Goal: Task Accomplishment & Management: Manage account settings

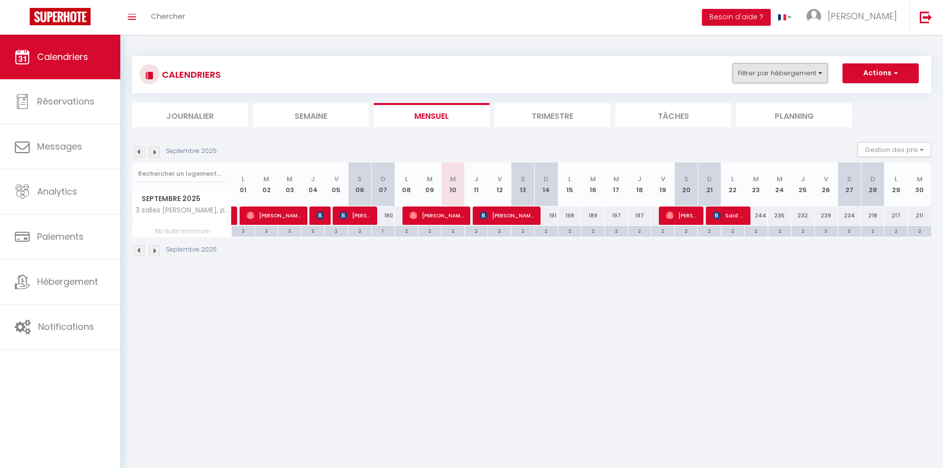
click at [800, 81] on button "Filtrer par hébergement" at bounding box center [779, 73] width 95 height 20
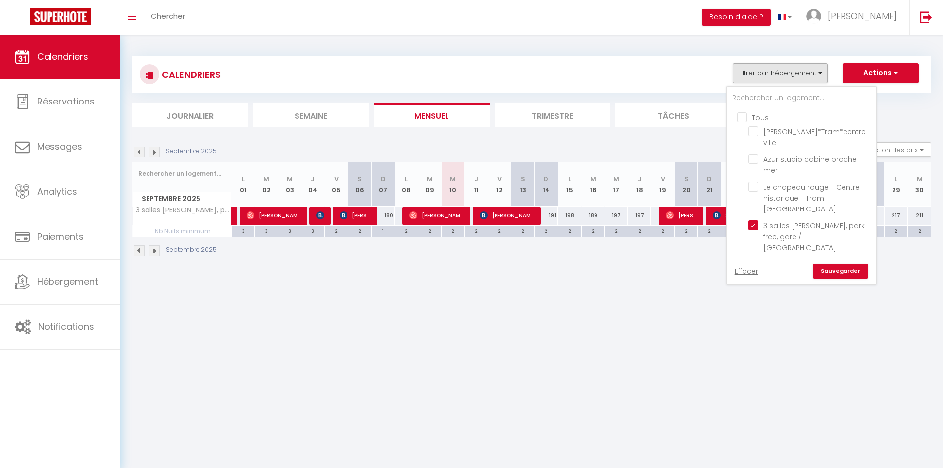
click at [743, 115] on input "Tous" at bounding box center [811, 117] width 148 height 10
checkbox input "true"
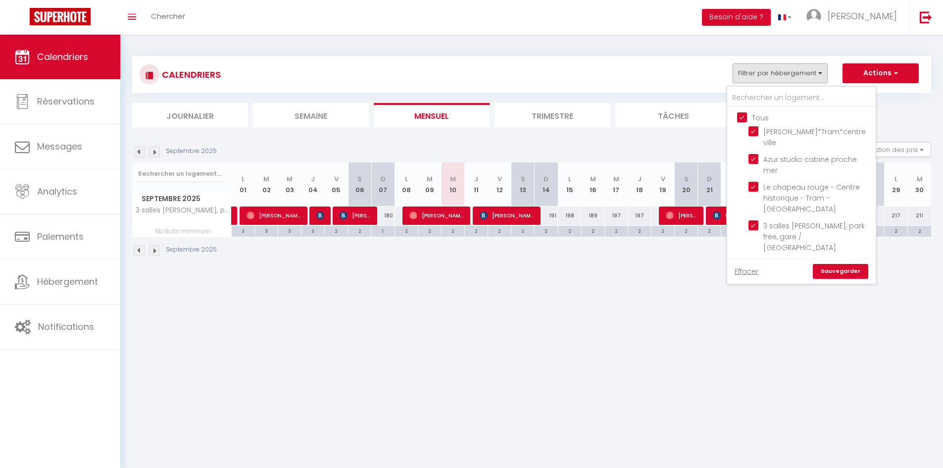
checkbox input "true"
click at [837, 272] on link "Sauvegarder" at bounding box center [839, 271] width 55 height 15
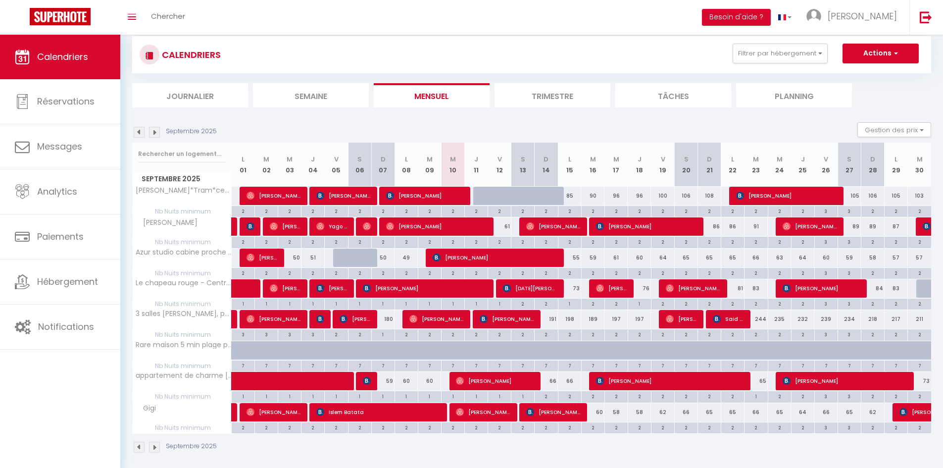
scroll to position [35, 0]
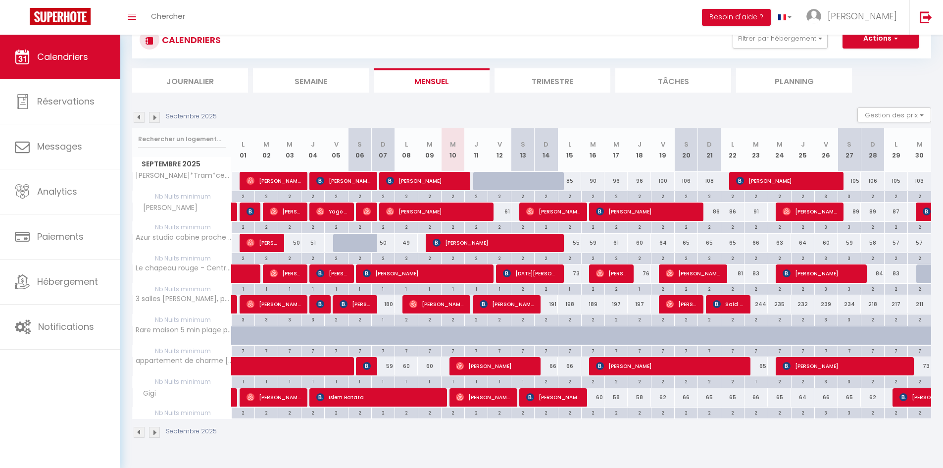
click at [138, 114] on img at bounding box center [139, 117] width 11 height 11
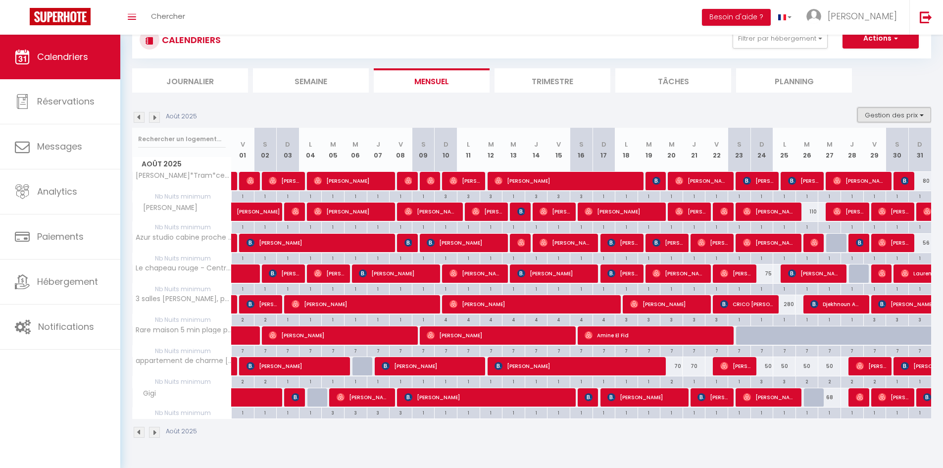
click at [909, 116] on button "Gestion des prix" at bounding box center [894, 114] width 74 height 15
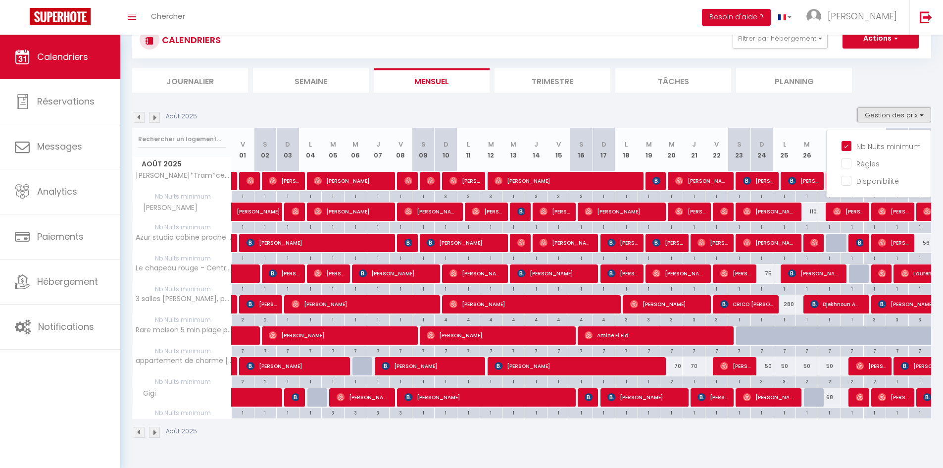
click at [909, 116] on button "Gestion des prix" at bounding box center [894, 114] width 74 height 15
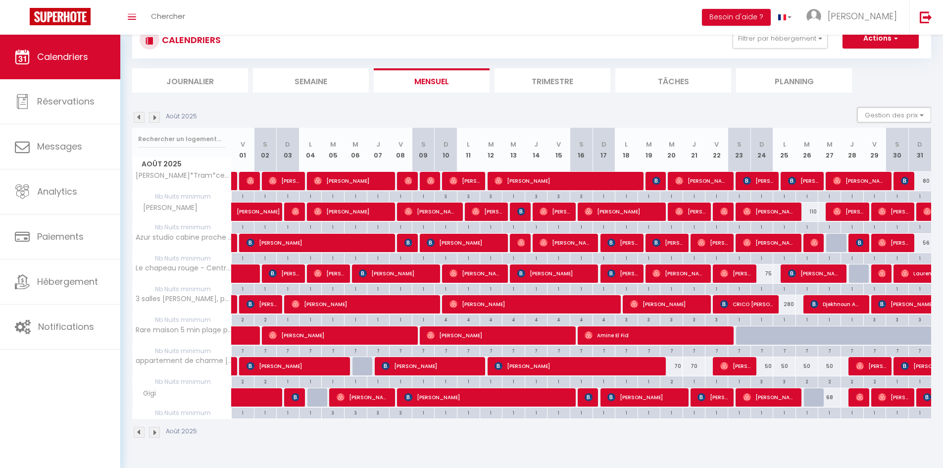
scroll to position [0, 0]
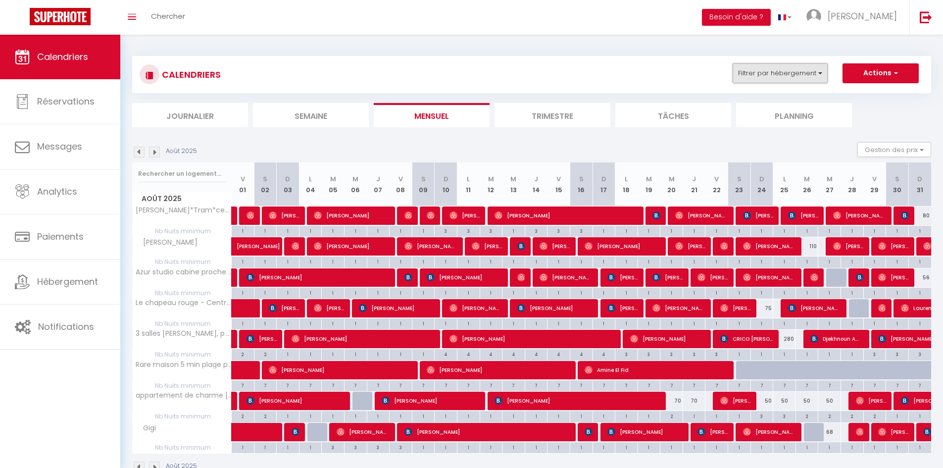
click at [787, 71] on button "Filtrer par hébergement" at bounding box center [779, 73] width 95 height 20
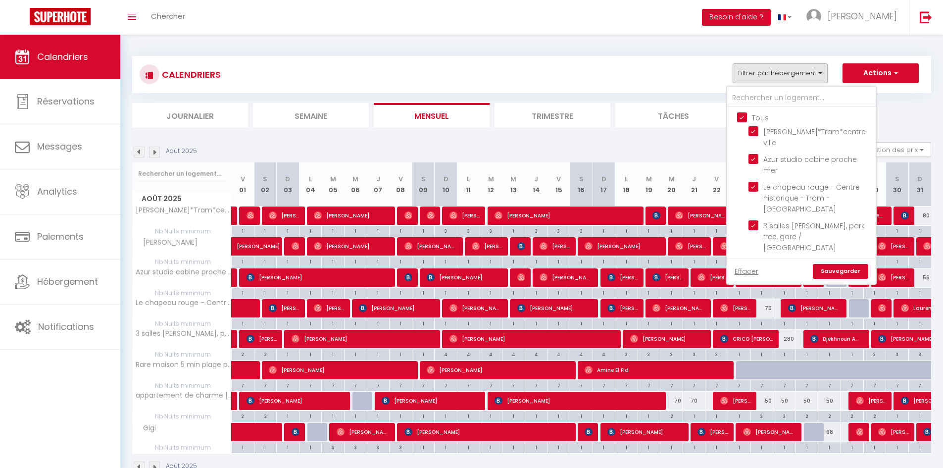
click at [742, 115] on input "Tous" at bounding box center [811, 117] width 148 height 10
checkbox input "false"
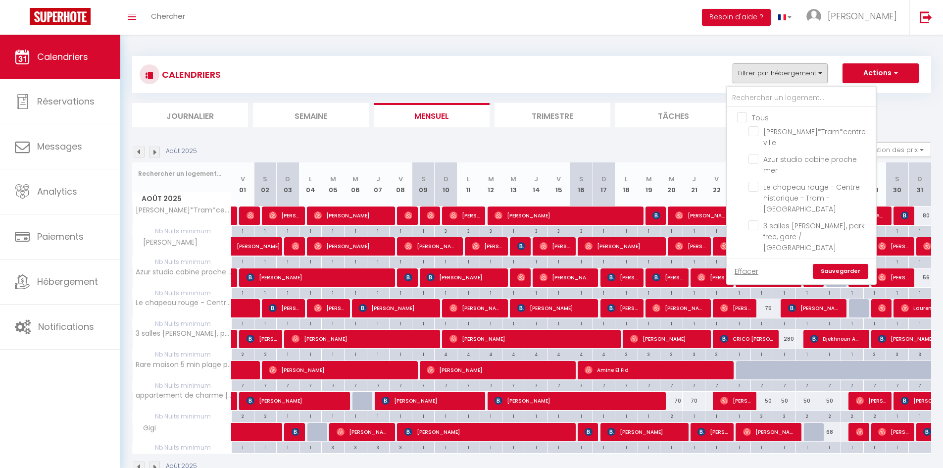
checkbox input "false"
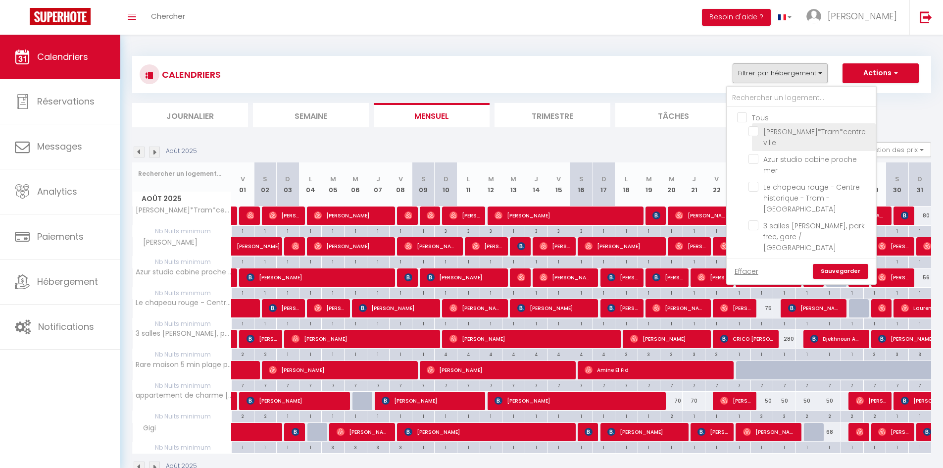
click at [757, 130] on input "[PERSON_NAME]*Tram*centre ville" at bounding box center [810, 131] width 124 height 10
checkbox input "true"
click at [848, 267] on link "Sauvegarder" at bounding box center [839, 271] width 55 height 15
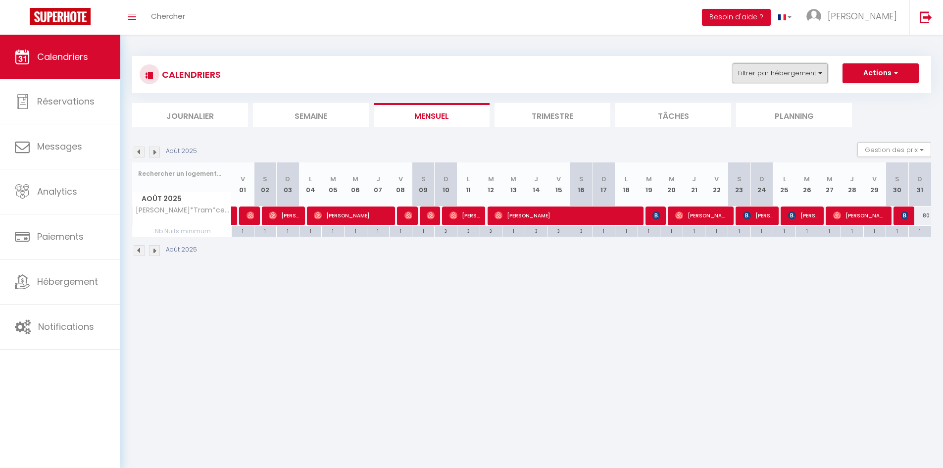
click at [816, 74] on button "Filtrer par hébergement" at bounding box center [779, 73] width 95 height 20
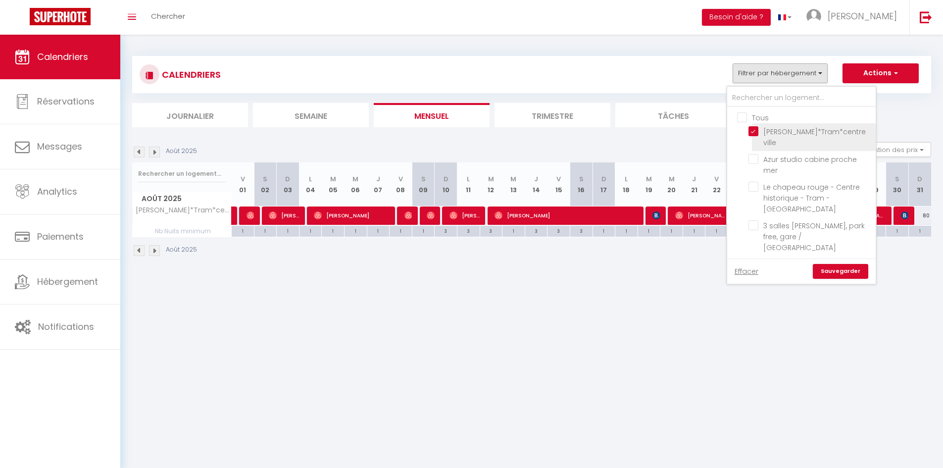
click at [754, 127] on input "[PERSON_NAME]*Tram*centre ville" at bounding box center [810, 131] width 124 height 10
checkbox input "false"
click at [756, 243] on input "Gigi" at bounding box center [810, 248] width 124 height 10
checkbox input "true"
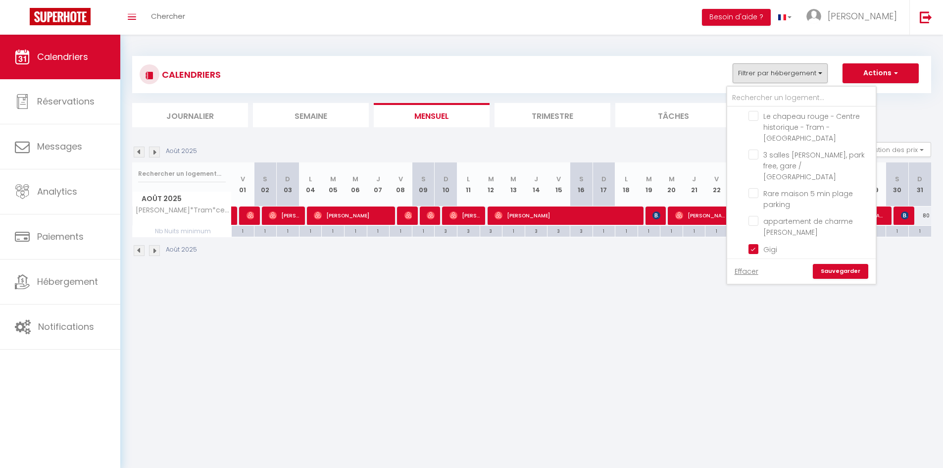
click at [829, 273] on link "Sauvegarder" at bounding box center [839, 271] width 55 height 15
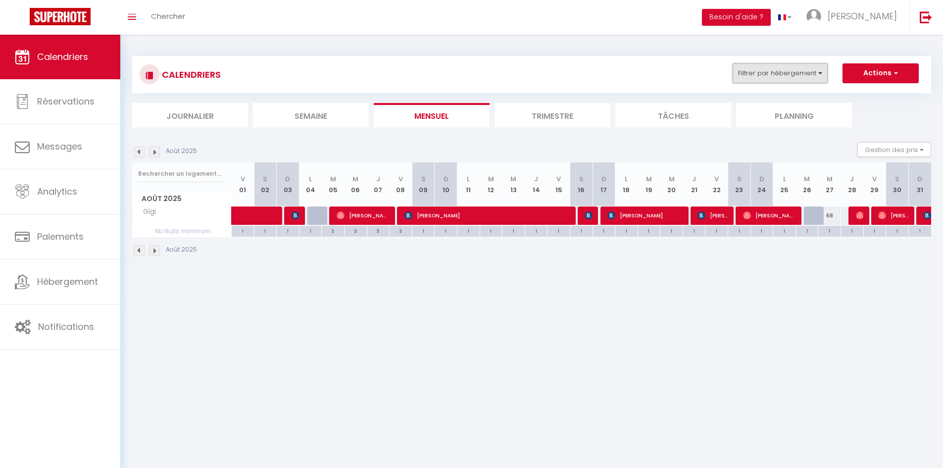
click at [810, 75] on button "Filtrer par hébergement" at bounding box center [779, 73] width 95 height 20
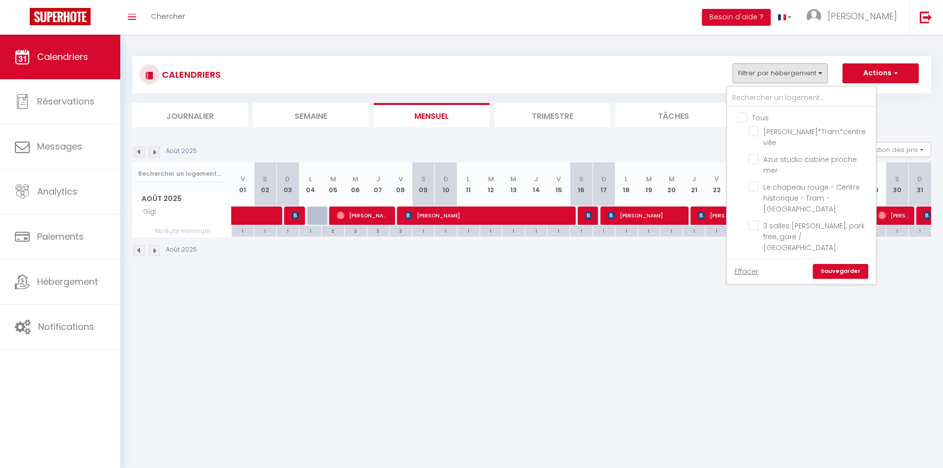
click at [742, 113] on input "Tous" at bounding box center [811, 117] width 148 height 10
checkbox input "true"
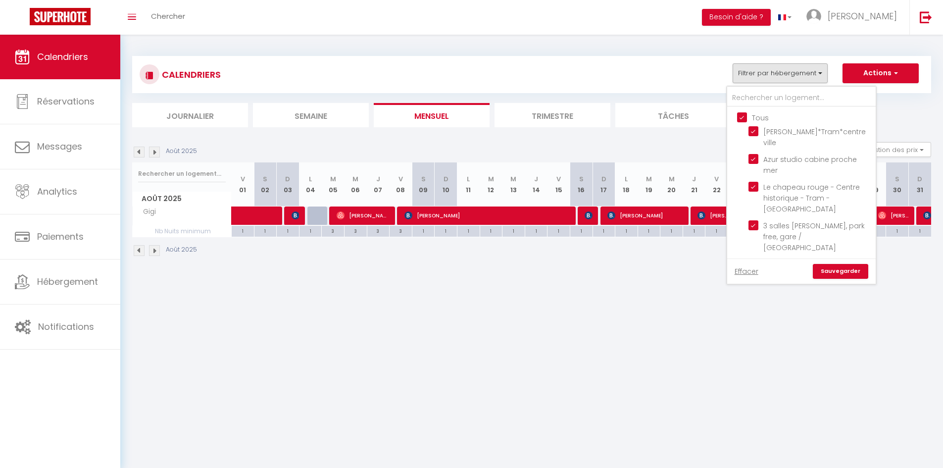
checkbox input "true"
click at [742, 113] on input "Tous" at bounding box center [811, 117] width 148 height 10
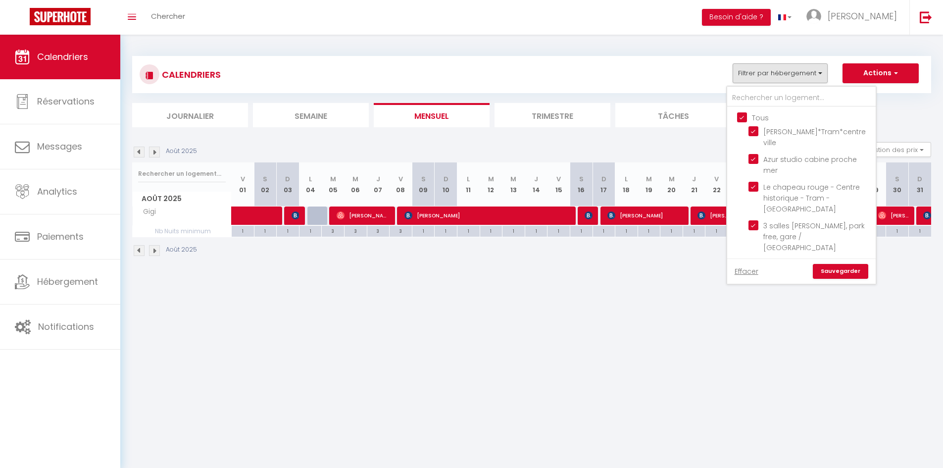
checkbox input "false"
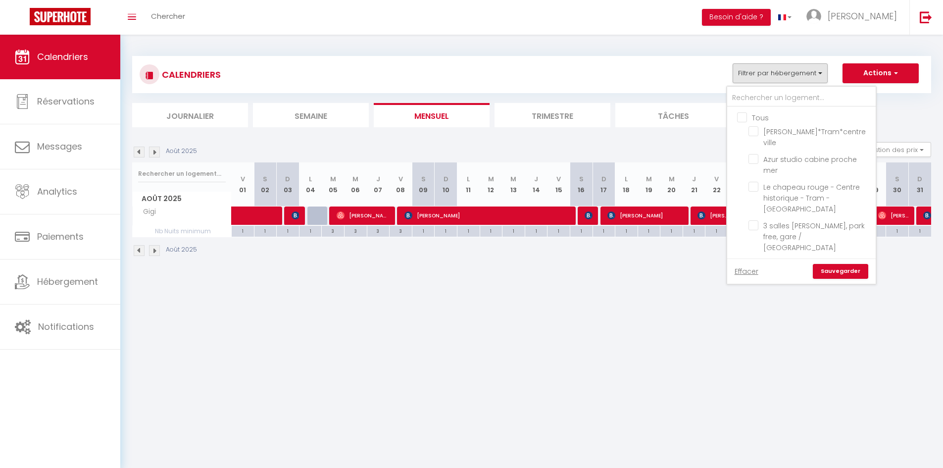
checkbox input "false"
click at [762, 261] on input "[PERSON_NAME]" at bounding box center [810, 266] width 124 height 10
checkbox input "true"
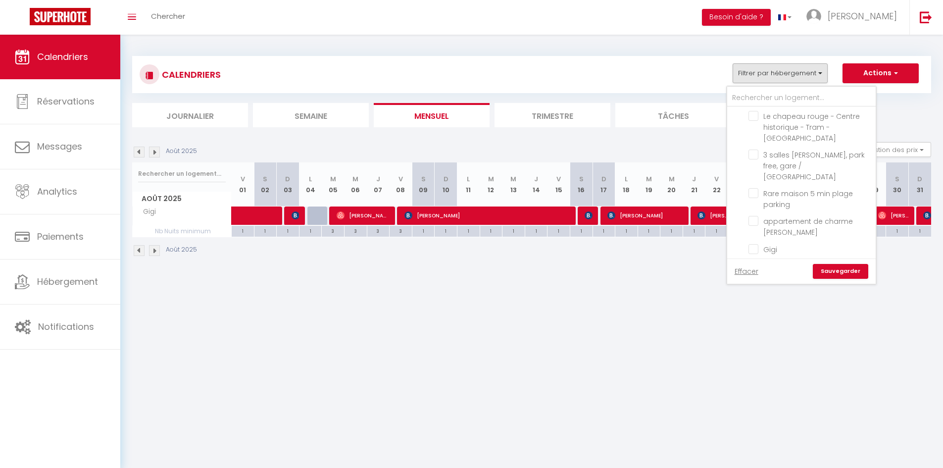
click at [830, 272] on link "Sauvegarder" at bounding box center [839, 271] width 55 height 15
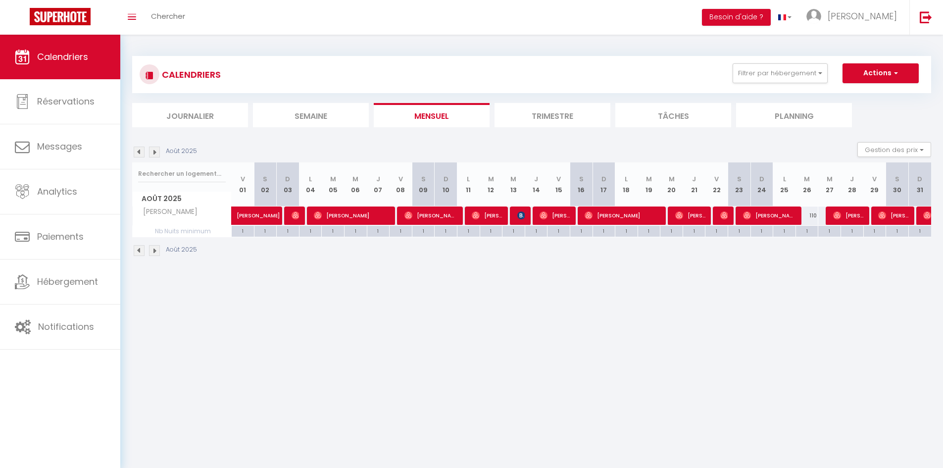
click at [156, 152] on img at bounding box center [154, 151] width 11 height 11
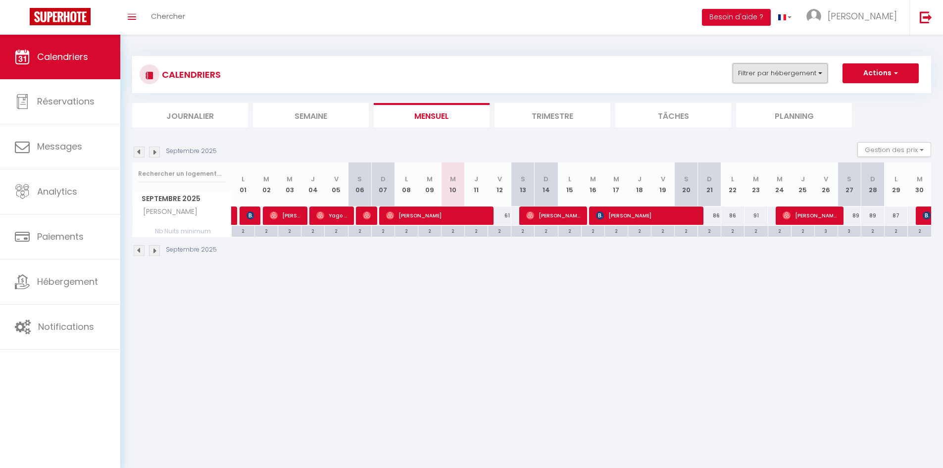
click at [754, 73] on button "Filtrer par hébergement" at bounding box center [779, 73] width 95 height 20
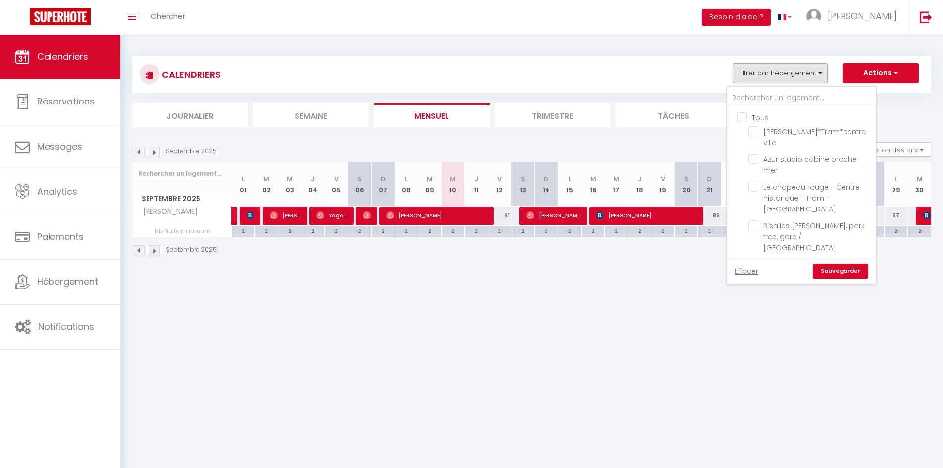
click at [742, 112] on input "Tous" at bounding box center [811, 117] width 148 height 10
checkbox input "true"
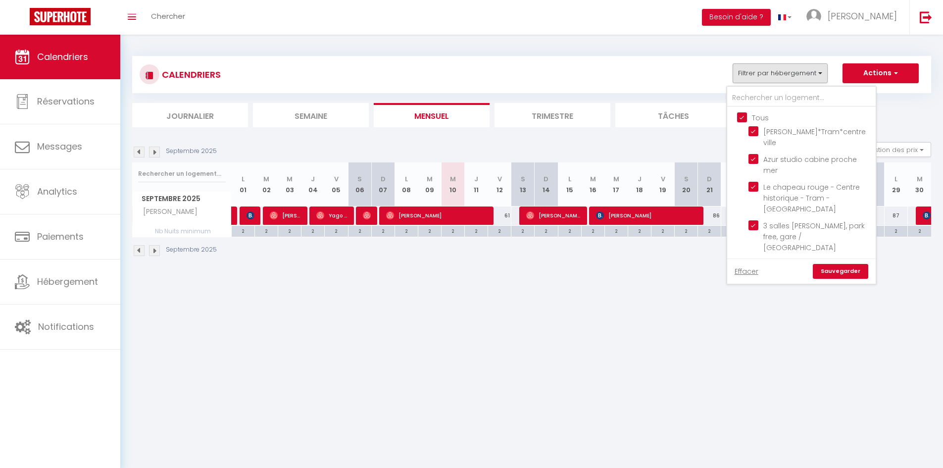
checkbox input "true"
click at [742, 112] on input "Tous" at bounding box center [811, 117] width 148 height 10
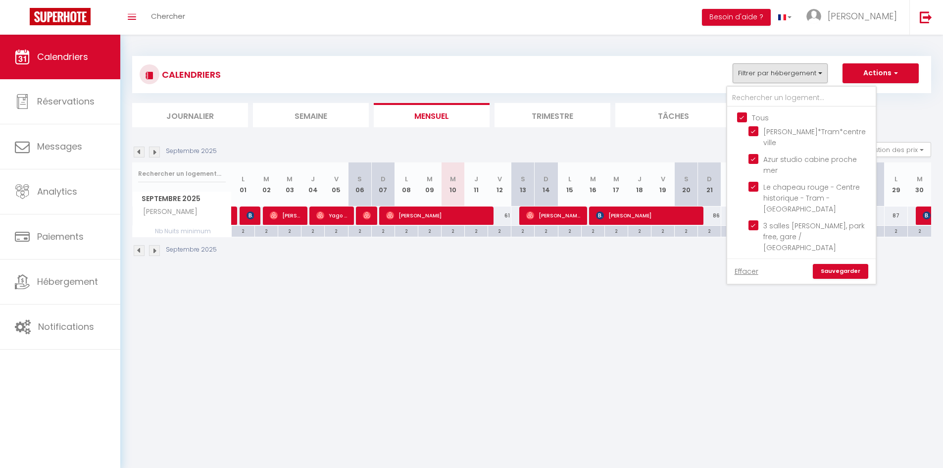
checkbox input "false"
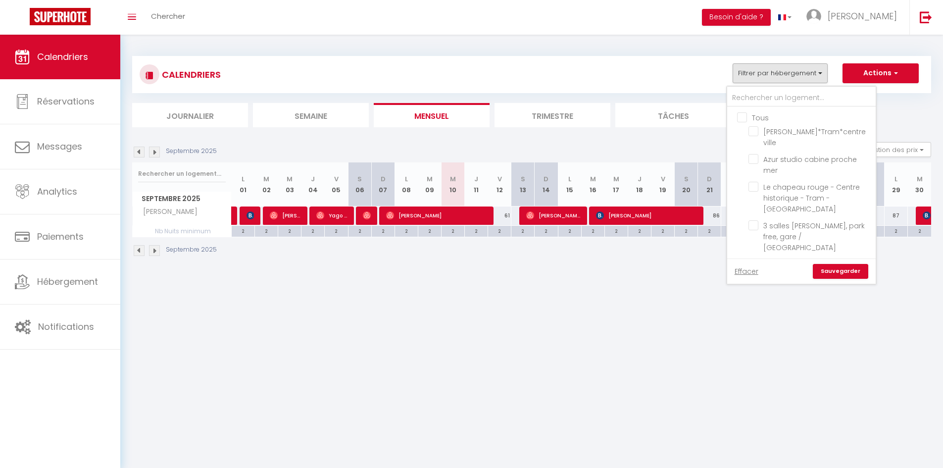
checkbox input "false"
click at [765, 243] on input "Gigi" at bounding box center [810, 248] width 124 height 10
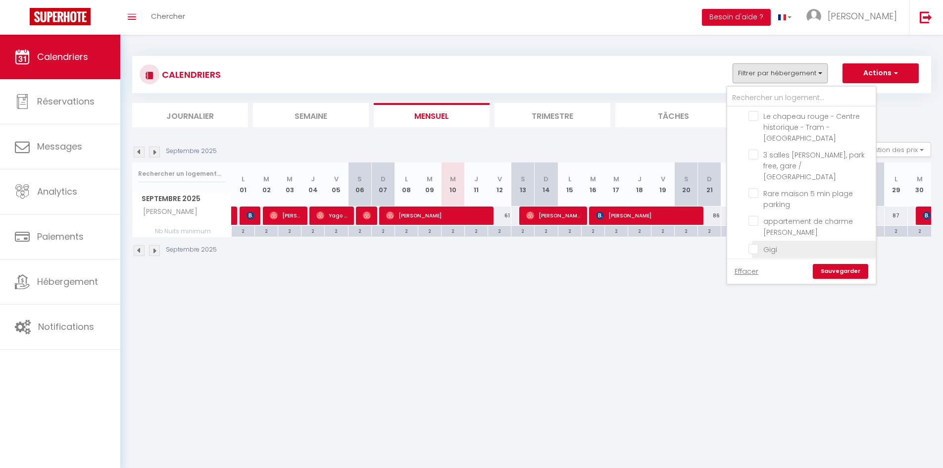
checkbox input "true"
click at [826, 268] on link "Sauvegarder" at bounding box center [839, 271] width 55 height 15
